Goal: Information Seeking & Learning: Learn about a topic

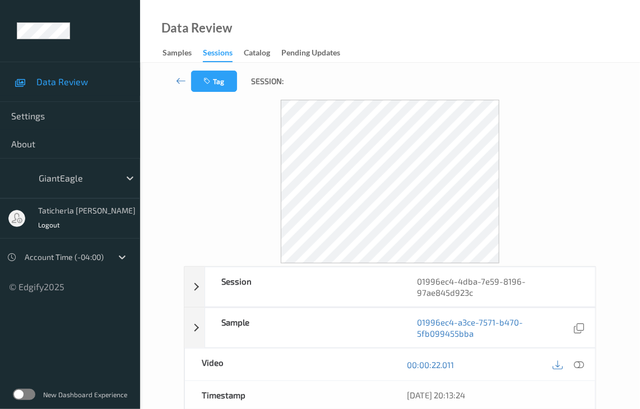
click at [16, 395] on label at bounding box center [24, 394] width 22 height 11
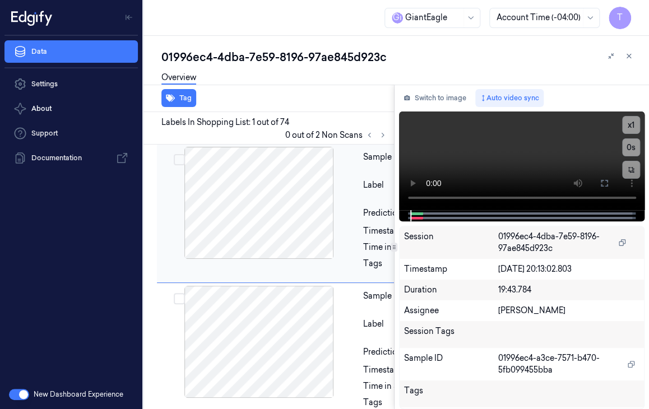
scroll to position [0, 18]
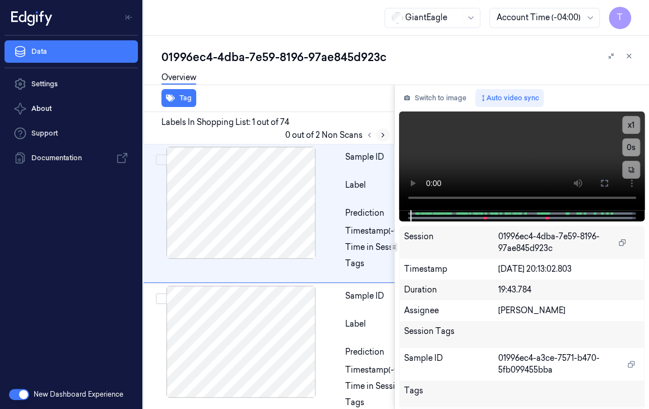
click at [380, 132] on icon at bounding box center [383, 135] width 8 height 8
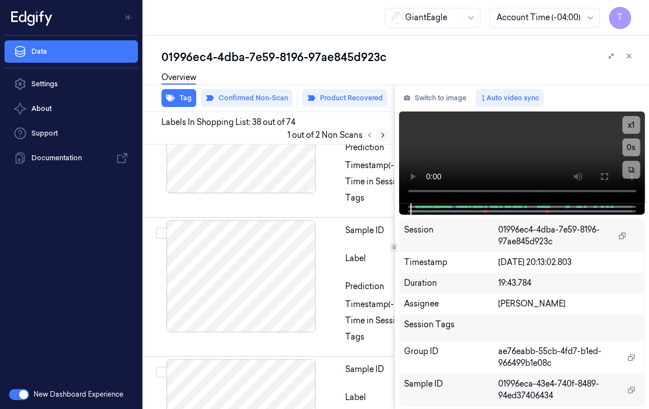
scroll to position [8178, 18]
click at [380, 132] on icon at bounding box center [383, 135] width 8 height 8
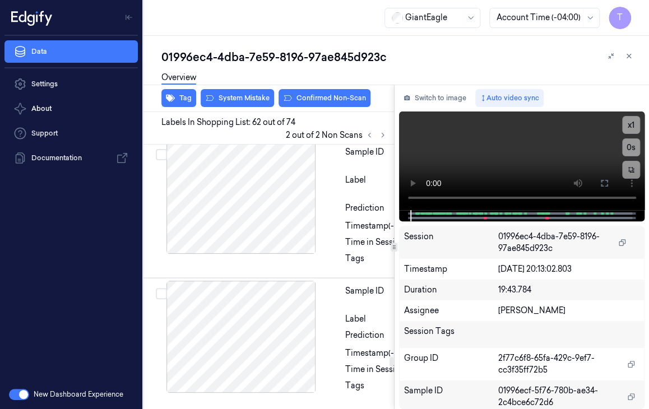
scroll to position [13493, 18]
drag, startPoint x: 283, startPoint y: 239, endPoint x: 303, endPoint y: 242, distance: 20.3
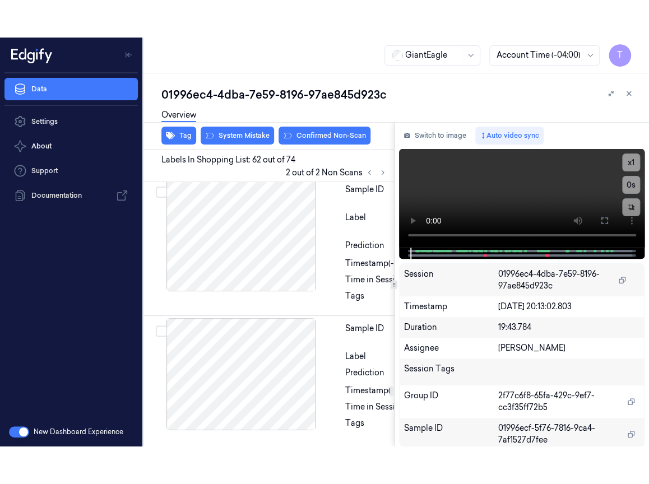
scroll to position [13044, 18]
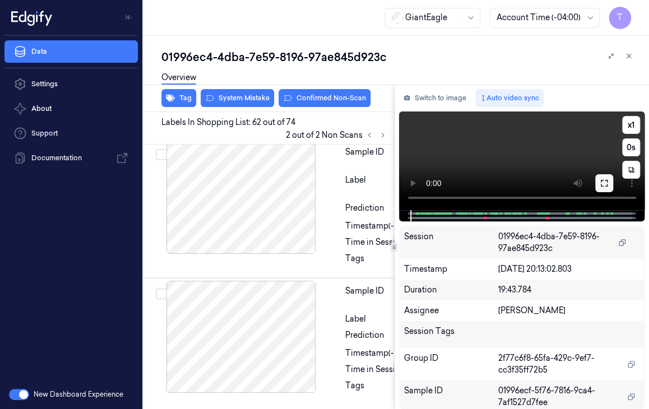
click at [608, 183] on icon at bounding box center [604, 183] width 9 height 9
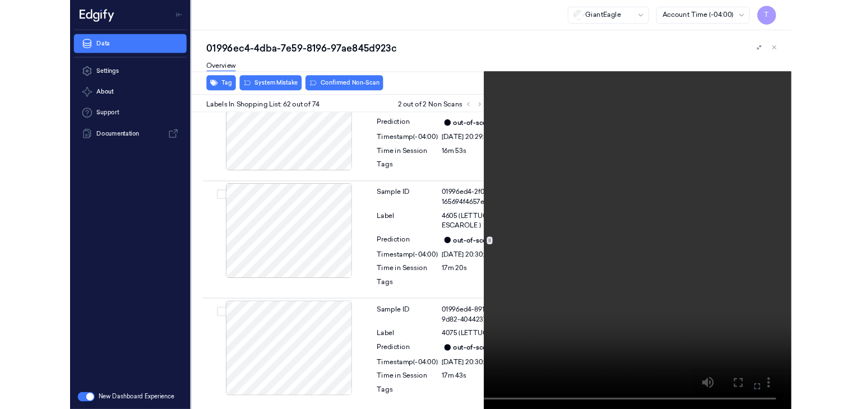
scroll to position [12725, 0]
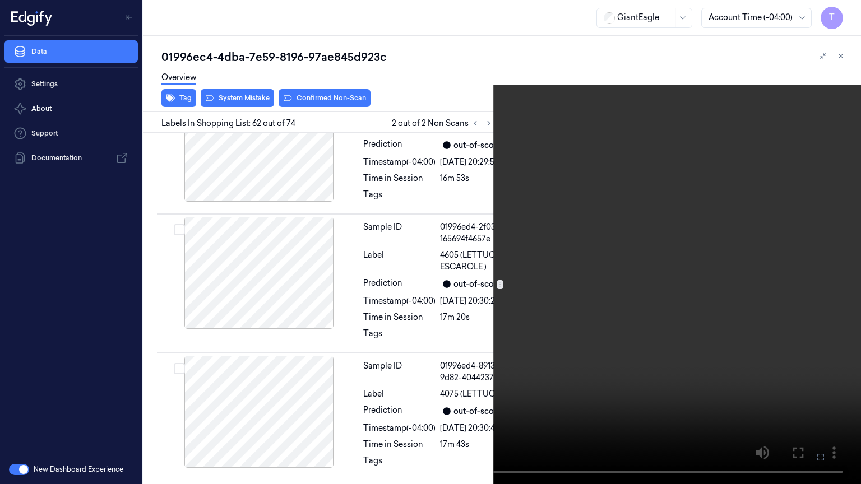
click at [0, 0] on button at bounding box center [0, 0] width 0 height 0
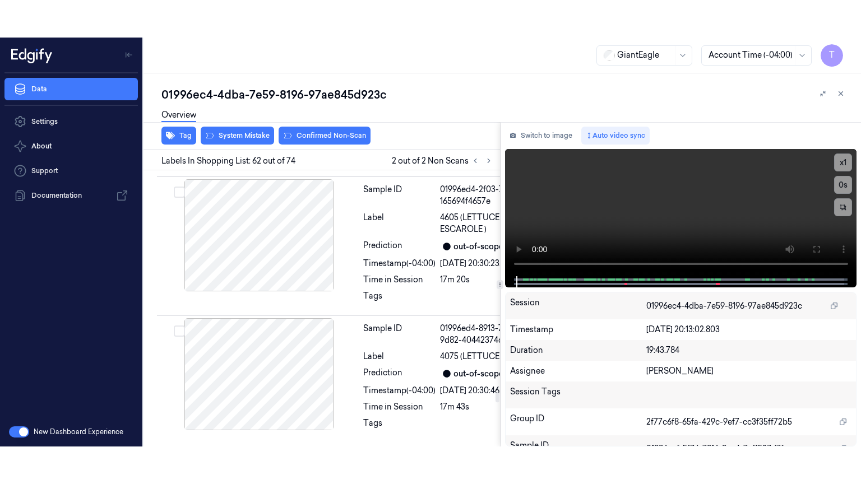
scroll to position [12739, 0]
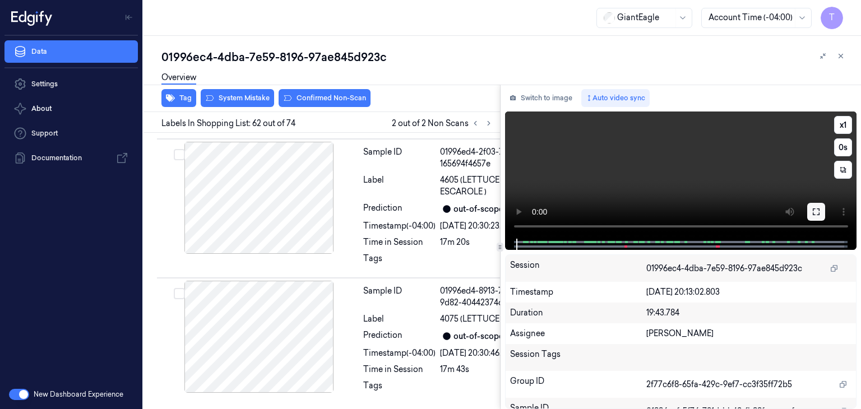
click at [649, 212] on icon at bounding box center [816, 211] width 9 height 9
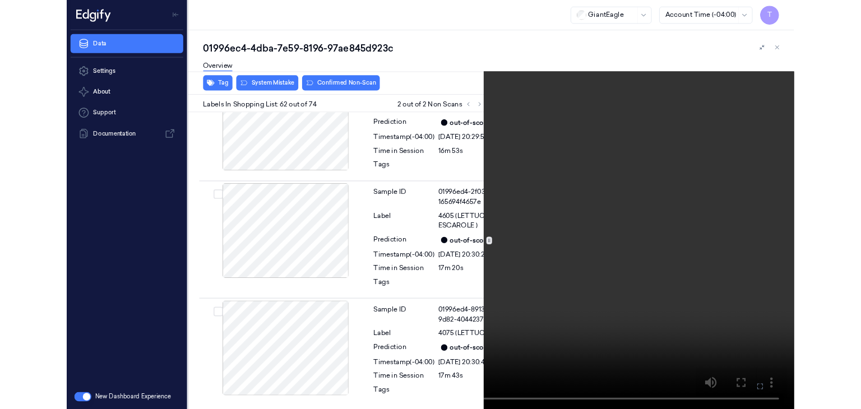
scroll to position [12702, 0]
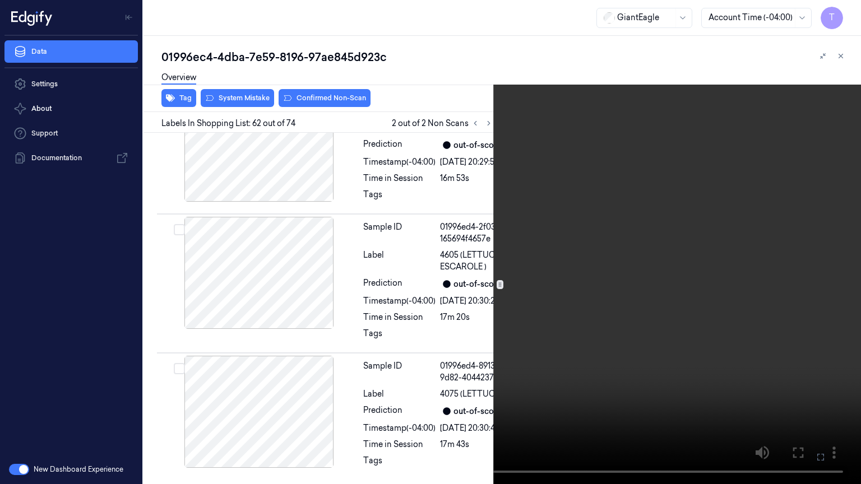
click at [0, 0] on icon at bounding box center [0, 0] width 0 height 0
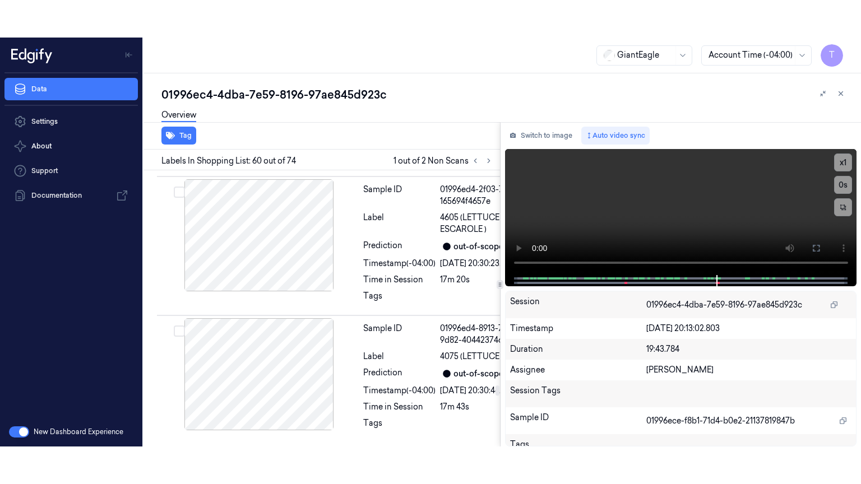
scroll to position [12344, 0]
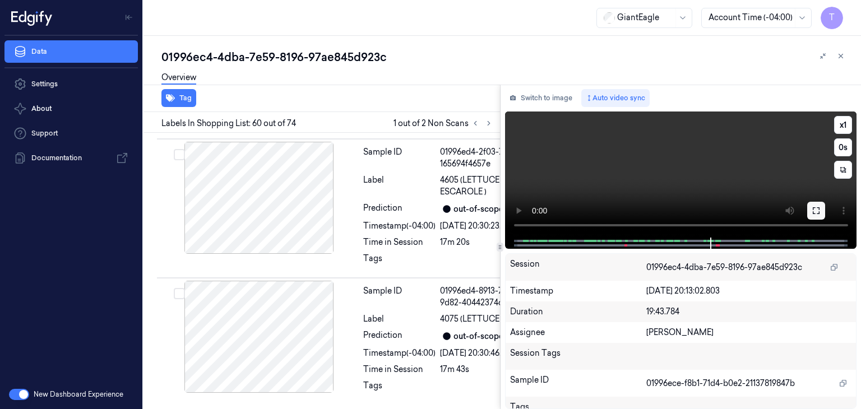
click at [649, 210] on icon at bounding box center [816, 210] width 9 height 9
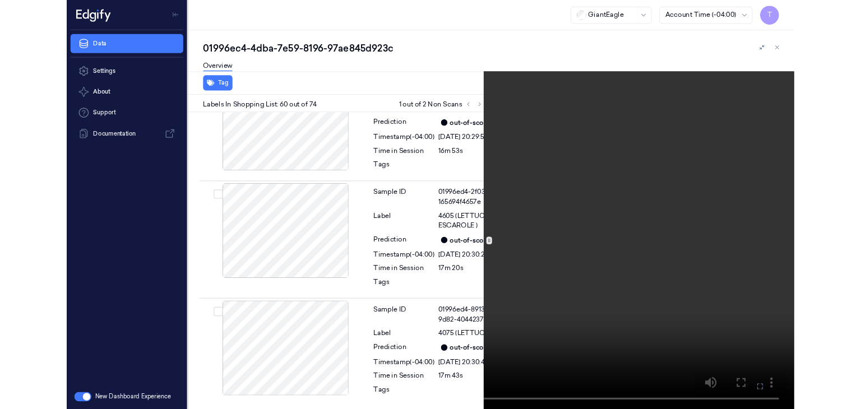
scroll to position [12306, 0]
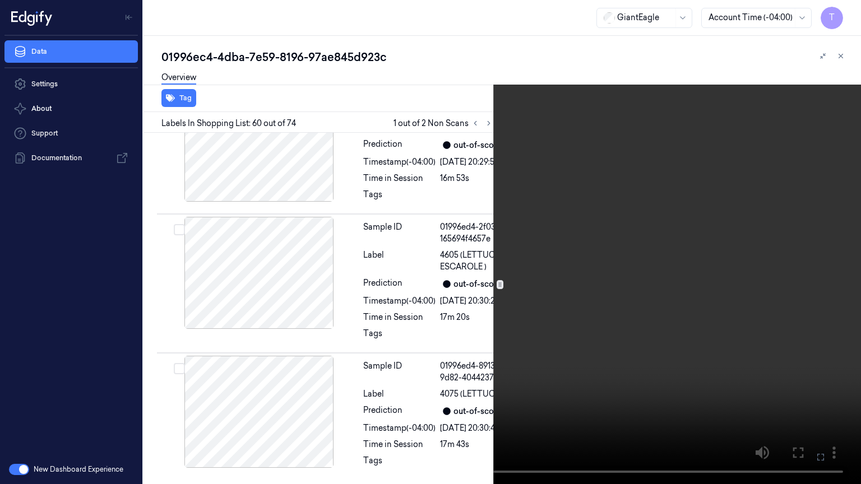
click at [0, 0] on icon at bounding box center [0, 0] width 0 height 0
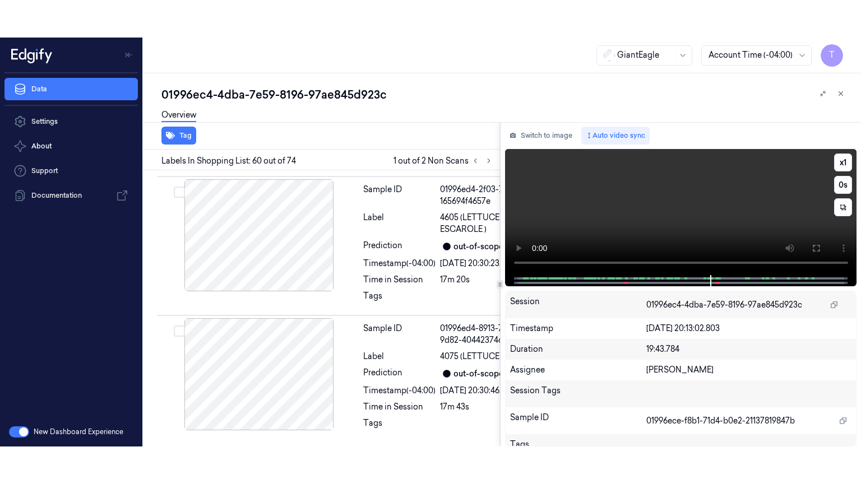
scroll to position [12344, 0]
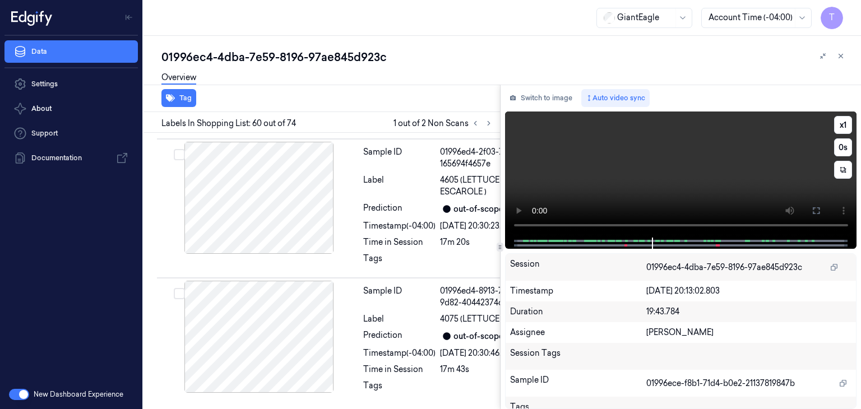
click at [649, 160] on video at bounding box center [681, 175] width 352 height 126
click at [649, 210] on button at bounding box center [816, 211] width 18 height 18
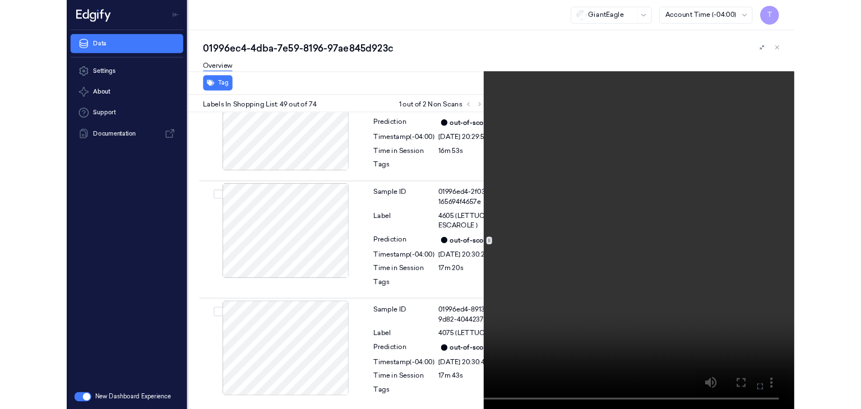
scroll to position [10003, 0]
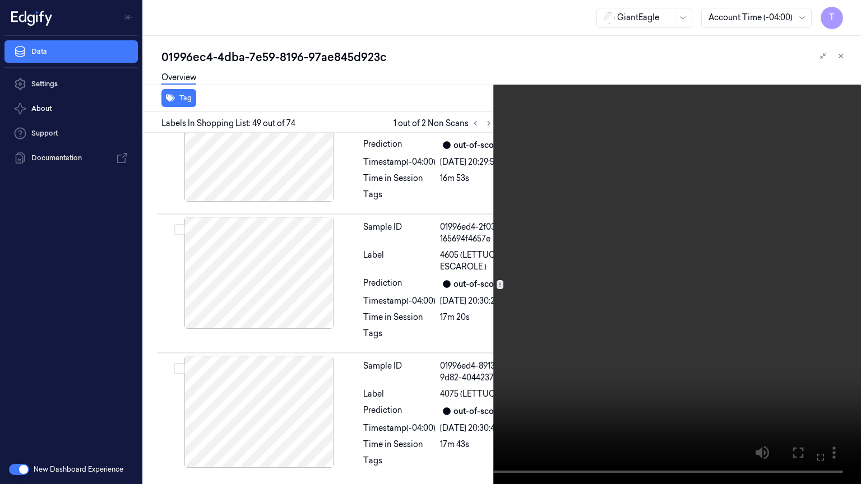
drag, startPoint x: 823, startPoint y: 454, endPoint x: 765, endPoint y: 407, distance: 74.1
click at [0, 0] on icon at bounding box center [0, 0] width 0 height 0
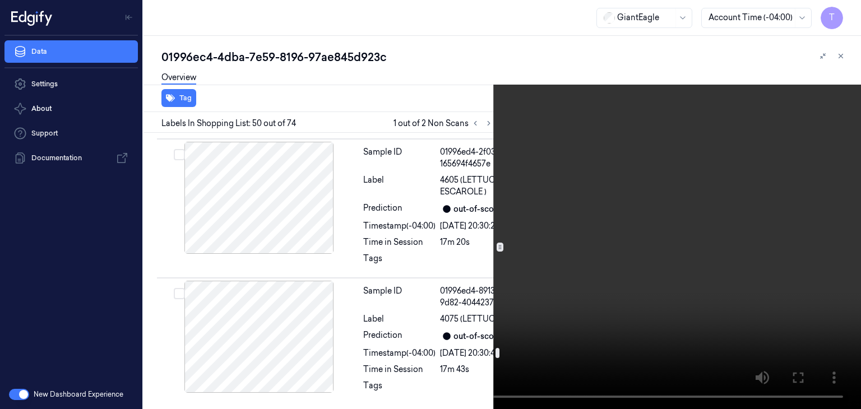
scroll to position [12390, 0]
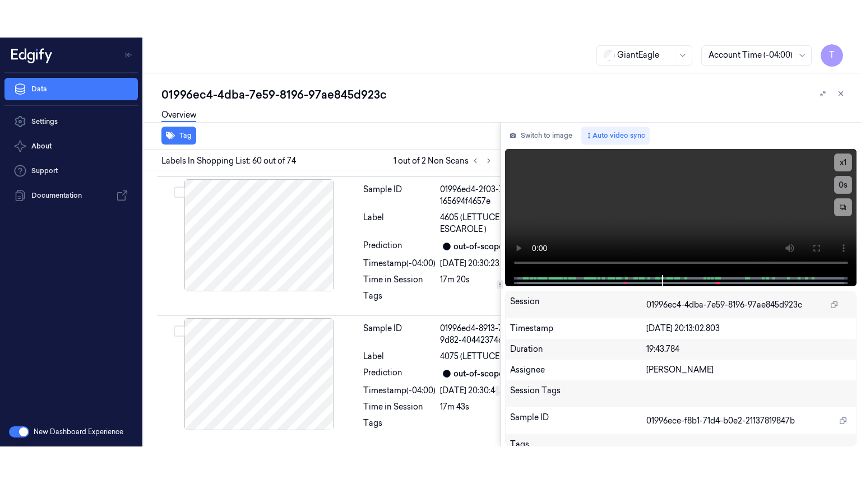
scroll to position [12344, 0]
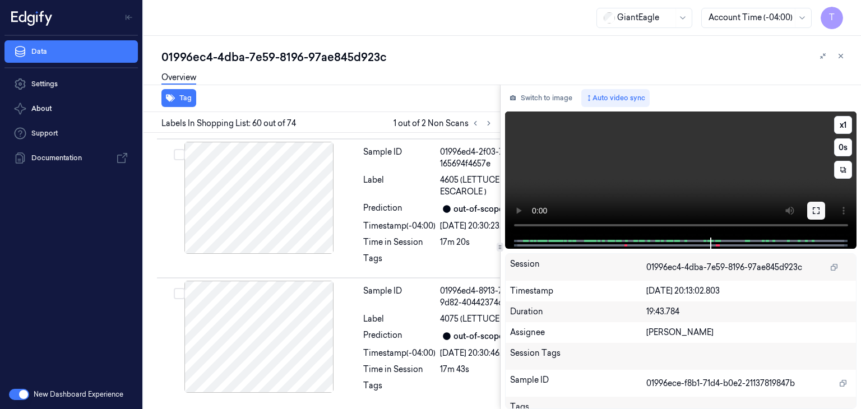
click at [649, 210] on icon at bounding box center [816, 210] width 9 height 9
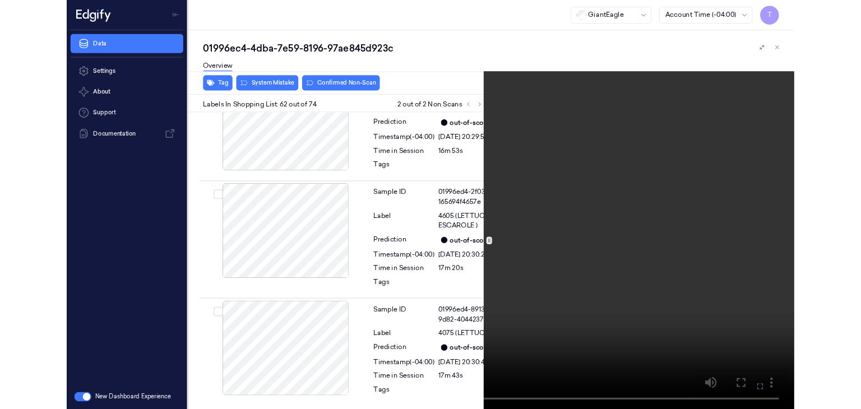
scroll to position [12702, 0]
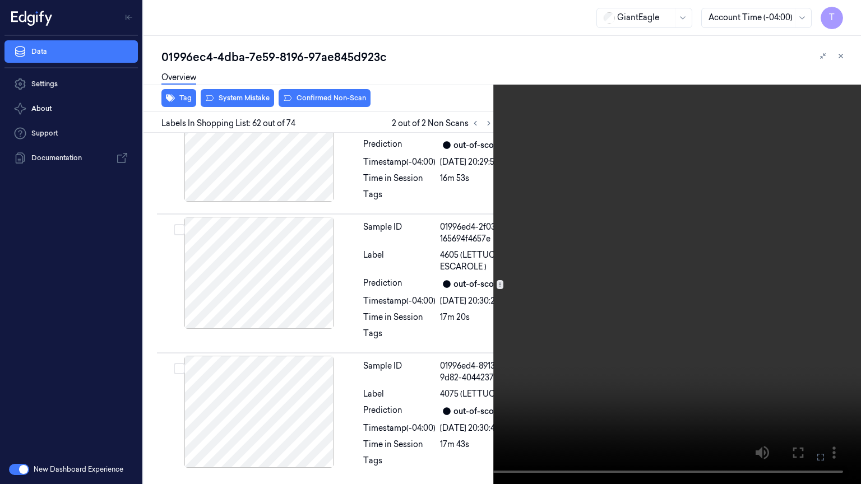
click at [0, 0] on icon at bounding box center [0, 0] width 0 height 0
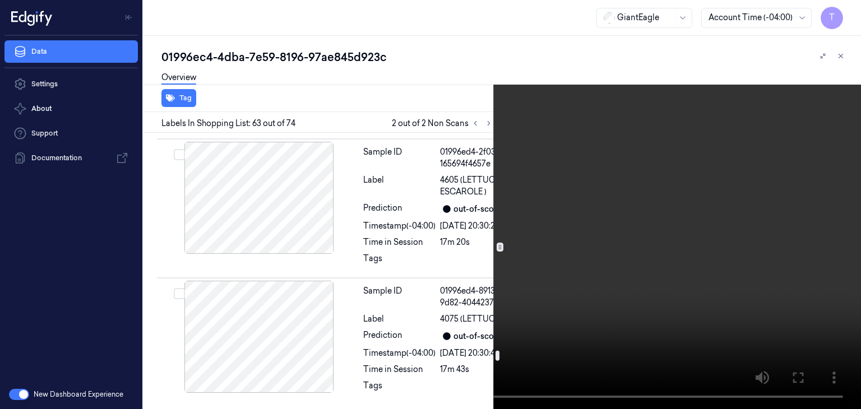
scroll to position [12485, 0]
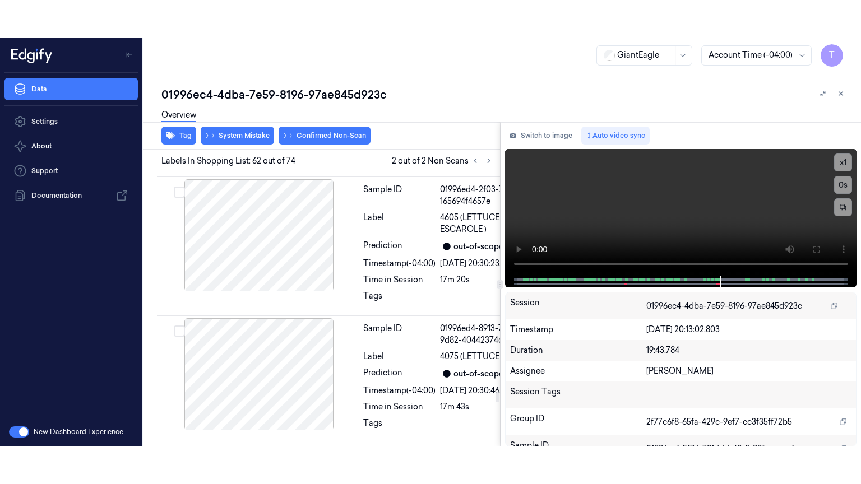
scroll to position [12739, 0]
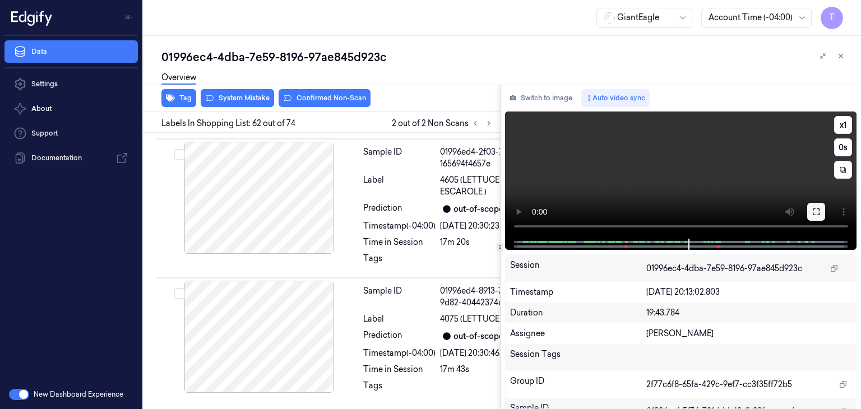
click at [649, 207] on button at bounding box center [816, 212] width 18 height 18
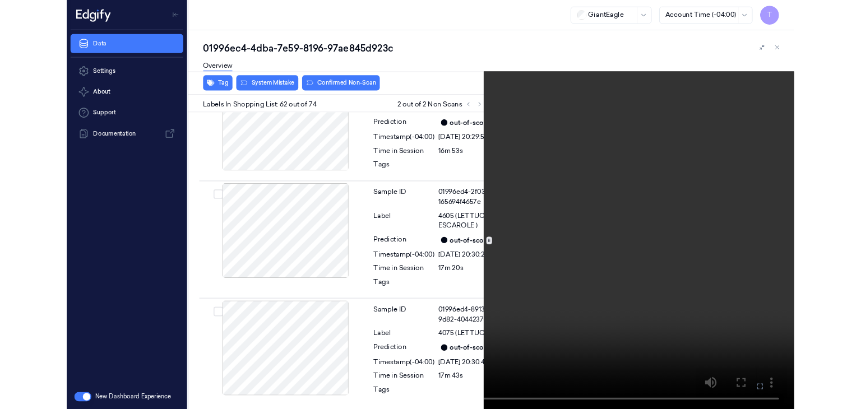
scroll to position [12702, 0]
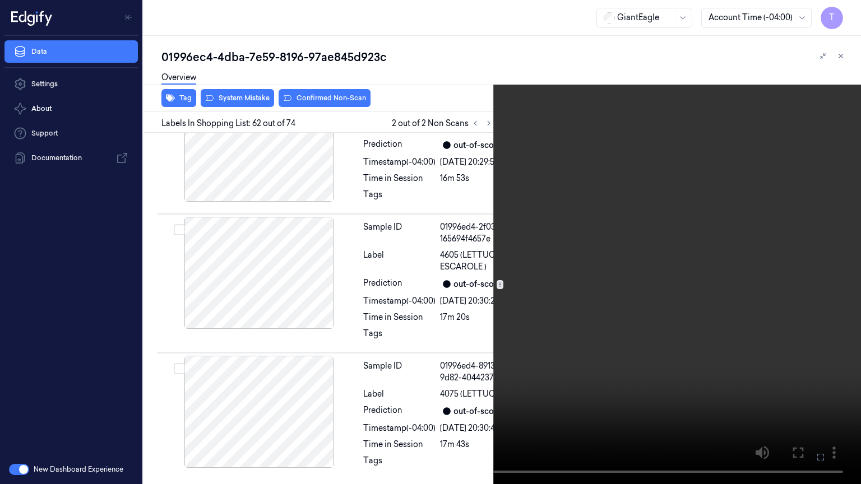
click at [0, 0] on icon at bounding box center [0, 0] width 0 height 0
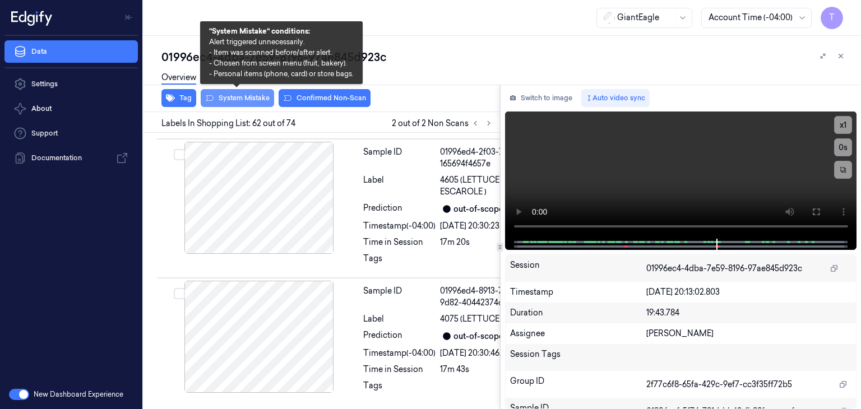
click at [251, 97] on button "System Mistake" at bounding box center [237, 98] width 73 height 18
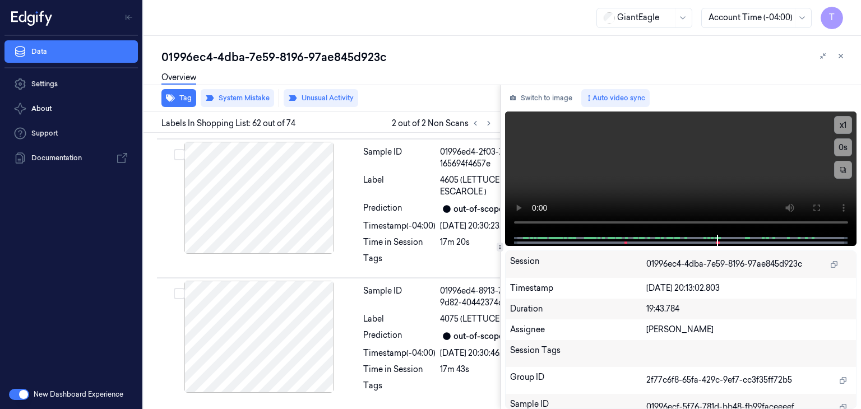
scroll to position [12742, 0]
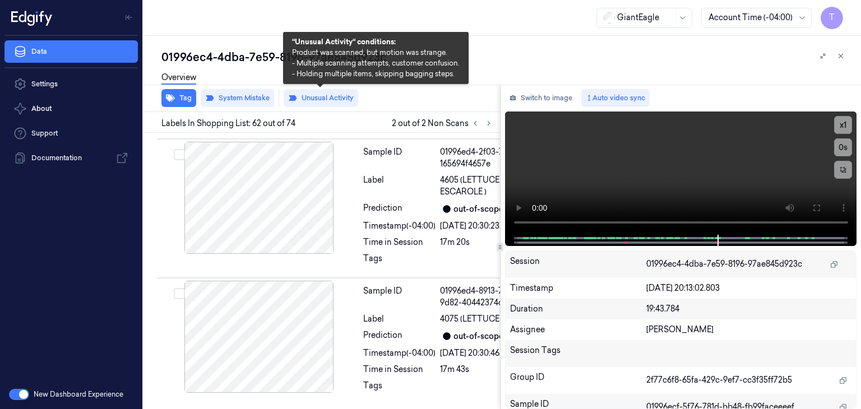
click at [321, 97] on button "Unusual Activity" at bounding box center [321, 98] width 75 height 18
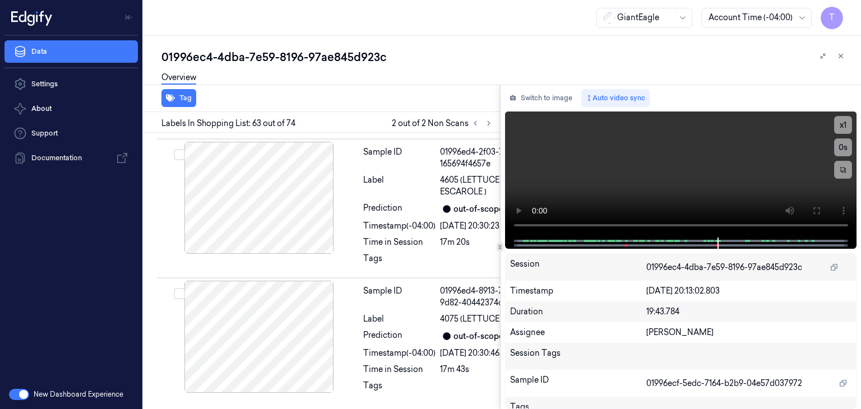
scroll to position [12938, 0]
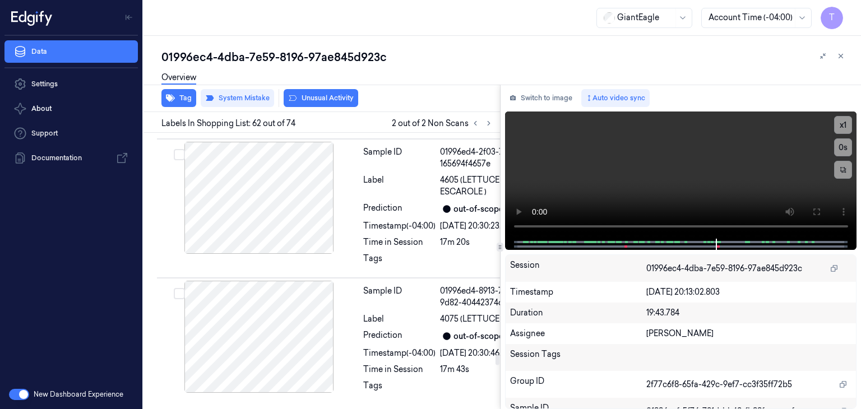
scroll to position [12742, 0]
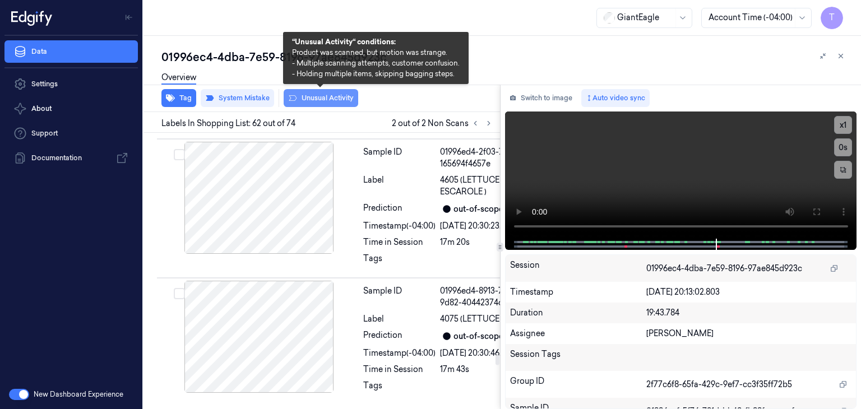
click at [336, 95] on button "Unusual Activity" at bounding box center [321, 98] width 75 height 18
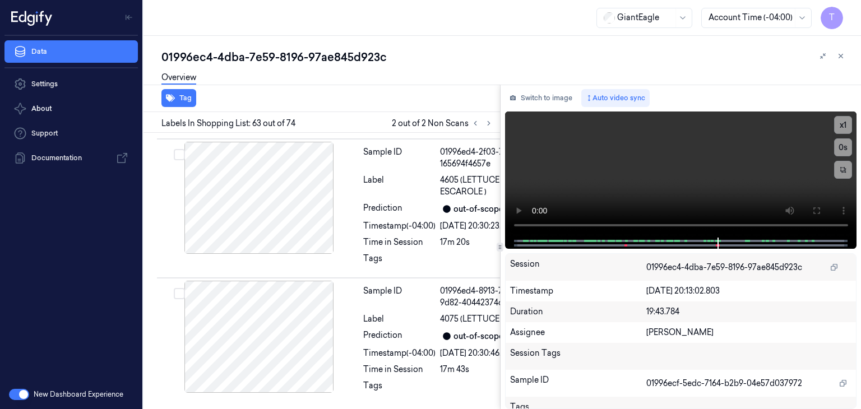
scroll to position [12938, 0]
